Goal: Share content

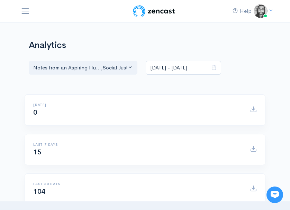
click at [28, 10] on span "Toggle navigation" at bounding box center [25, 11] width 9 height 9
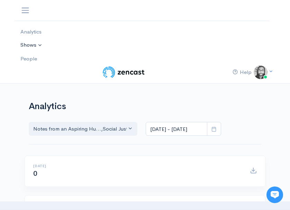
click at [44, 41] on link "Shows" at bounding box center [139, 45] width 249 height 14
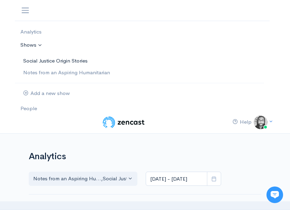
click at [57, 63] on link "Social Justice Origin Stories" at bounding box center [139, 61] width 249 height 12
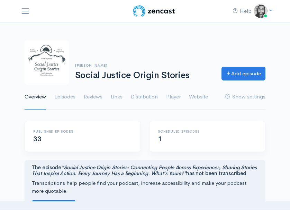
scroll to position [8, 0]
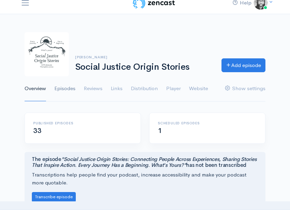
click at [69, 85] on link "Episodes" at bounding box center [64, 88] width 21 height 25
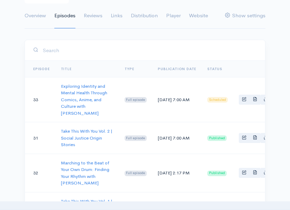
scroll to position [90, 0]
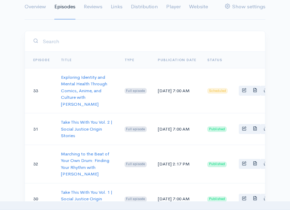
click at [35, 138] on td "31" at bounding box center [40, 129] width 30 height 32
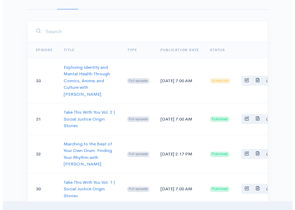
scroll to position [96, 0]
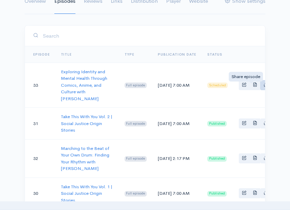
click at [263, 87] on icon "Basic example" at bounding box center [265, 84] width 4 height 4
type input "[URL][DOMAIN_NAME]"
type input "<iframe src='[URL][DOMAIN_NAME]' width='100%' height='190' frameborder='0' scro…"
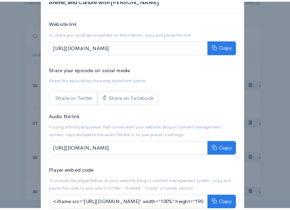
scroll to position [54, 0]
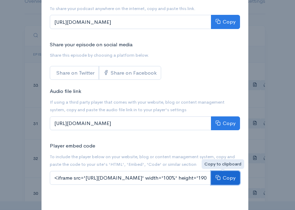
click at [219, 178] on button "Copy" at bounding box center [225, 178] width 29 height 14
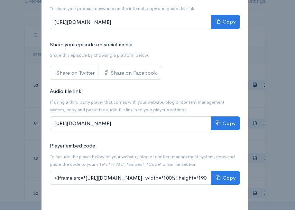
click at [274, 76] on div "Share Exploring Identity and Mental Health Through Comics, Anime, and Culture w…" at bounding box center [147, 105] width 295 height 210
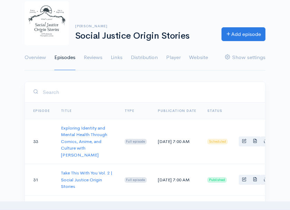
scroll to position [0, 0]
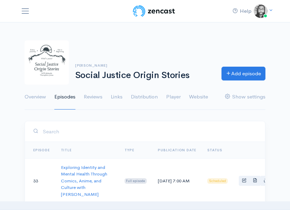
click at [142, 10] on img at bounding box center [154, 11] width 44 height 14
